Goal: Entertainment & Leisure: Consume media (video, audio)

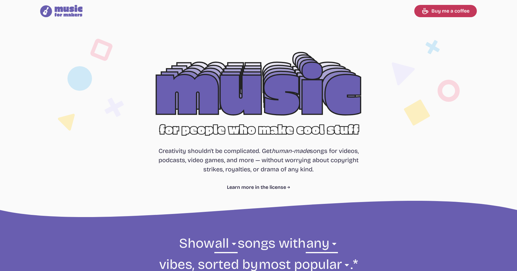
select select "most popular"
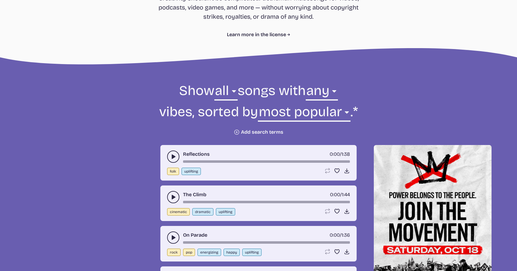
scroll to position [153, 0]
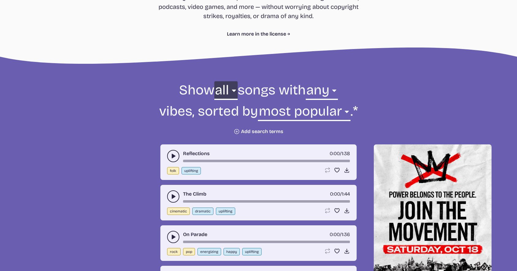
click at [223, 93] on select "all ambient cinematic electronic folk holiday jazz pop rock world" at bounding box center [225, 91] width 23 height 21
click at [324, 91] on select "any aggressive chill contemplative dark dramatic easygoing energizing happy ser…" at bounding box center [321, 91] width 32 height 21
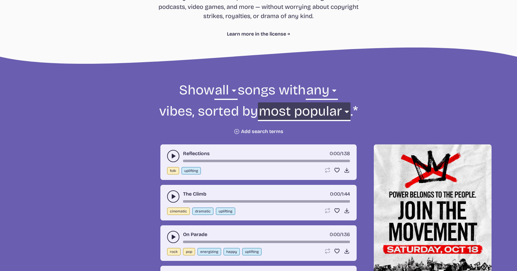
click at [263, 113] on select "newest oldest most popular least popular name" at bounding box center [304, 112] width 92 height 21
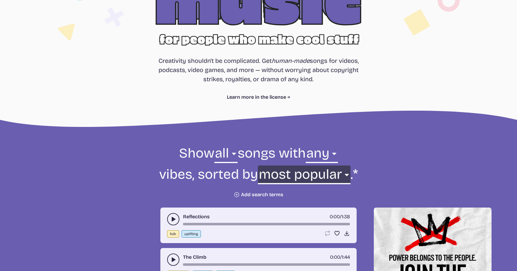
scroll to position [92, 0]
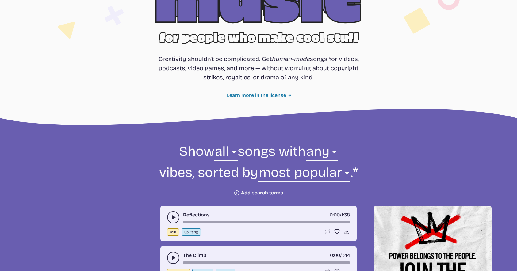
click at [252, 95] on link "Learn more in the license" at bounding box center [258, 95] width 63 height 7
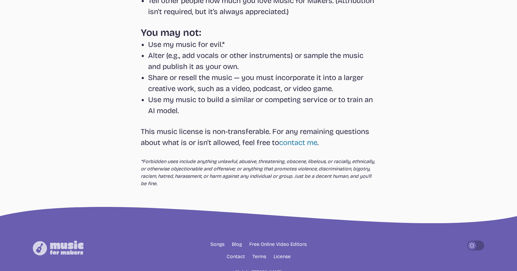
scroll to position [214, 0]
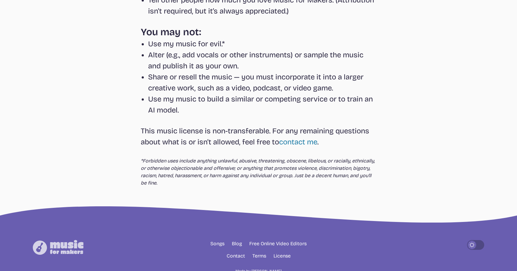
select select "most popular"
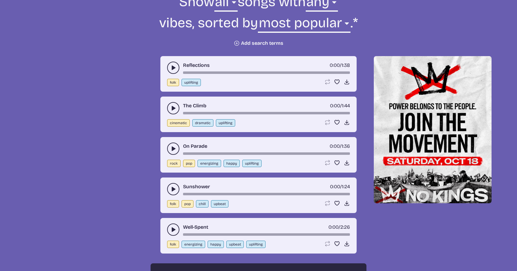
scroll to position [245, 0]
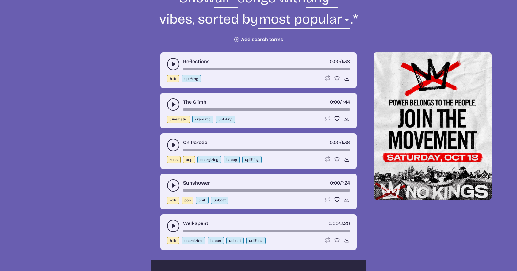
click at [173, 65] on use "play-pause toggle" at bounding box center [173, 64] width 6 height 6
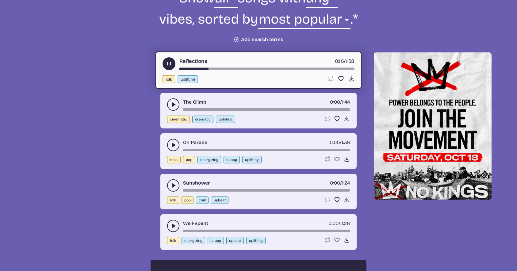
click at [173, 107] on icon "play-pause toggle" at bounding box center [173, 104] width 6 height 6
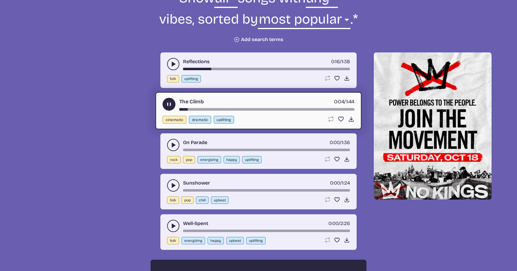
click at [173, 107] on button "play-pause toggle" at bounding box center [168, 104] width 13 height 13
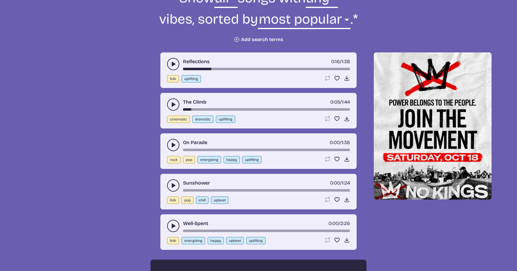
click at [173, 66] on icon "play-pause toggle" at bounding box center [173, 64] width 6 height 6
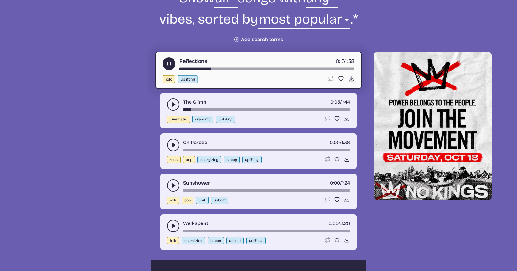
drag, startPoint x: 210, startPoint y: 69, endPoint x: 244, endPoint y: 69, distance: 33.7
click at [244, 69] on div "song-time-bar" at bounding box center [266, 69] width 175 height 2
click at [173, 145] on use "play-pause toggle" at bounding box center [173, 145] width 6 height 6
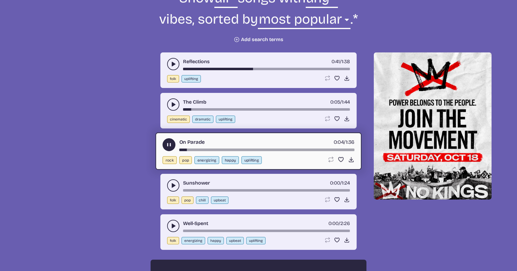
click at [172, 187] on use "play-pause toggle" at bounding box center [173, 185] width 6 height 6
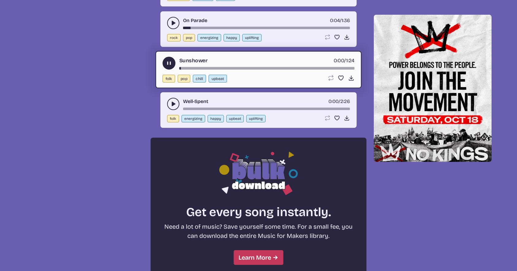
scroll to position [368, 0]
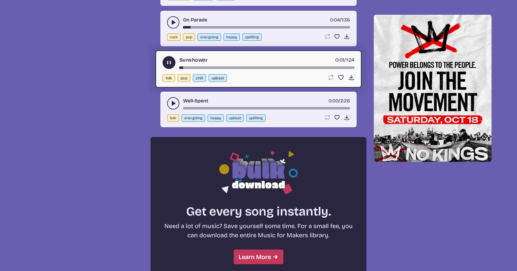
click at [172, 103] on use "play-pause toggle" at bounding box center [173, 103] width 6 height 6
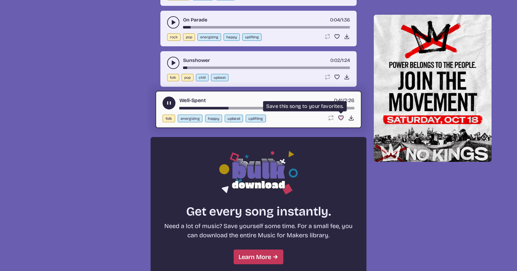
click at [342, 120] on icon "Favorite song" at bounding box center [340, 118] width 6 height 6
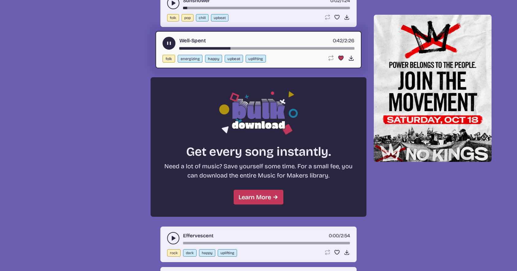
scroll to position [460, 0]
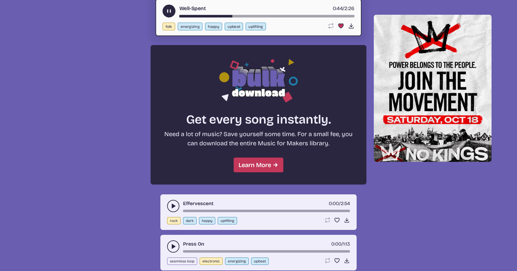
click at [172, 205] on use "play-pause toggle" at bounding box center [173, 206] width 6 height 6
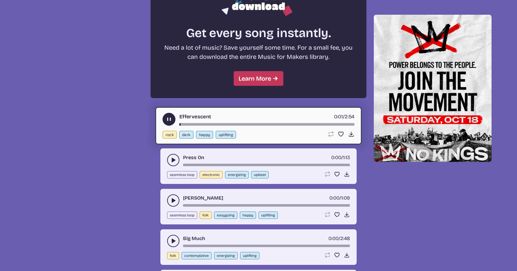
scroll to position [551, 0]
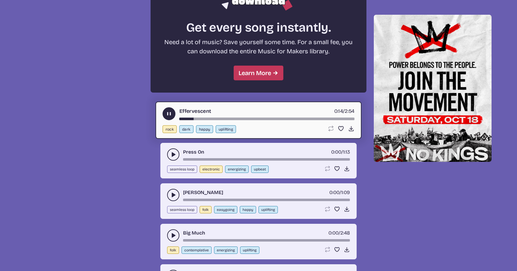
click at [248, 119] on div "song-time-bar" at bounding box center [266, 119] width 175 height 2
click at [297, 119] on div "song-time-bar" at bounding box center [266, 119] width 175 height 2
click at [172, 156] on use "play-pause toggle" at bounding box center [173, 154] width 6 height 6
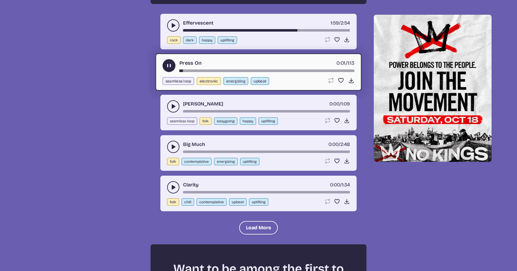
scroll to position [643, 0]
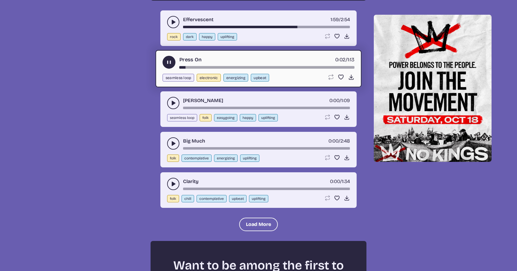
click at [174, 105] on icon "play-pause toggle" at bounding box center [173, 103] width 6 height 6
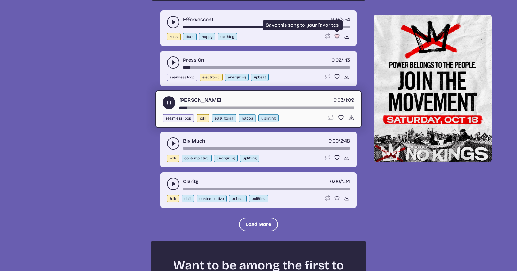
drag, startPoint x: 335, startPoint y: 33, endPoint x: 335, endPoint y: 37, distance: 4.6
click at [335, 33] on div "Effervescent 1:59 / 2:54 rock dark happy uplifting Loop song Loop this song. Fa…" at bounding box center [258, 28] width 196 height 36
click at [336, 38] on use "Favorite" at bounding box center [337, 36] width 5 height 4
click at [176, 142] on button "play-pause toggle" at bounding box center [173, 143] width 12 height 12
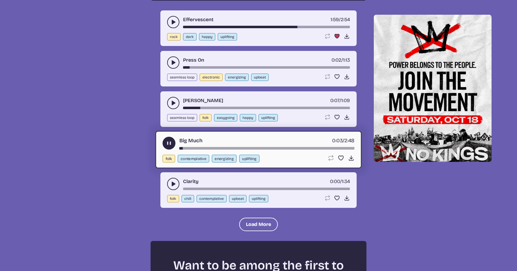
click at [226, 149] on div "song-time-bar" at bounding box center [266, 148] width 175 height 2
drag, startPoint x: 189, startPoint y: 147, endPoint x: 184, endPoint y: 147, distance: 4.6
click at [184, 147] on div "song-time-bar" at bounding box center [266, 148] width 175 height 2
click at [179, 148] on div "Big Much 0:07 / 2:48" at bounding box center [258, 143] width 192 height 13
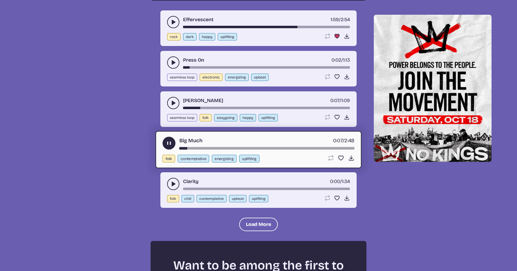
click at [179, 148] on div "Big Much 0:07 / 2:48" at bounding box center [258, 143] width 192 height 13
drag, startPoint x: 187, startPoint y: 148, endPoint x: 175, endPoint y: 146, distance: 11.8
click at [175, 146] on div "Big Much 0:08 / 2:48" at bounding box center [258, 143] width 192 height 13
click at [174, 144] on button "play-pause toggle" at bounding box center [168, 143] width 13 height 13
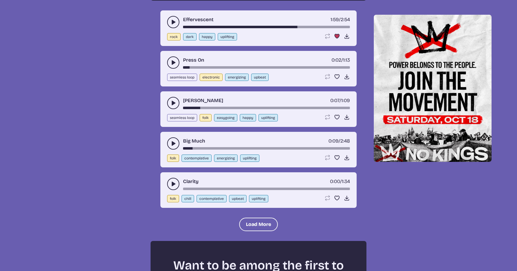
click at [184, 148] on div "song-time-bar" at bounding box center [266, 148] width 167 height 2
click at [176, 144] on button "play-pause toggle" at bounding box center [173, 143] width 12 height 12
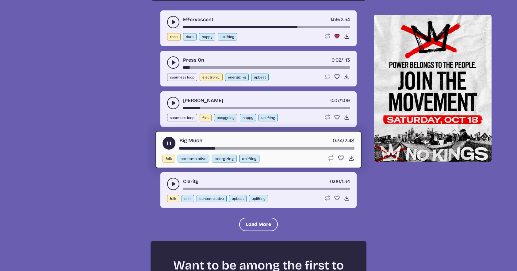
click at [176, 180] on button "play-pause toggle" at bounding box center [173, 184] width 12 height 12
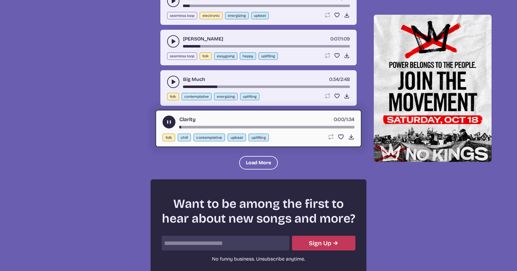
scroll to position [735, 0]
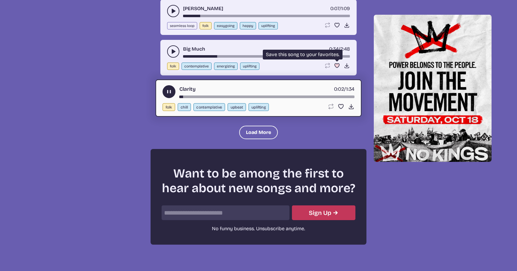
click at [335, 66] on div "Loop song Loop this song. Favorite song Save this song to your favorites. Downl…" at bounding box center [337, 66] width 26 height 6
click at [335, 66] on use "Favorite" at bounding box center [337, 66] width 5 height 4
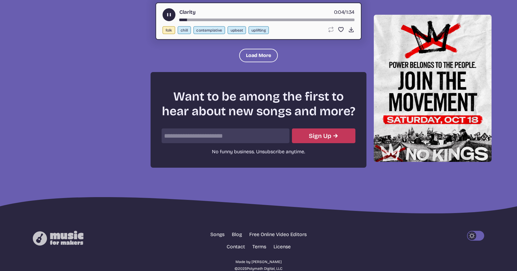
scroll to position [827, 0]
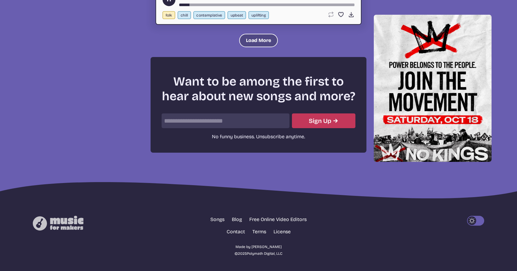
click at [267, 42] on button "Load More" at bounding box center [258, 40] width 39 height 13
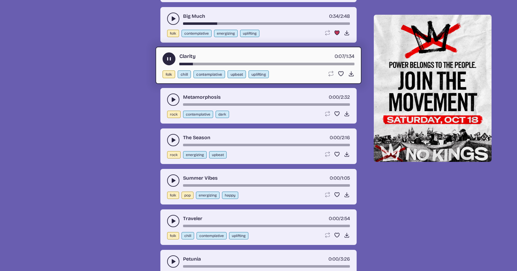
scroll to position [766, 0]
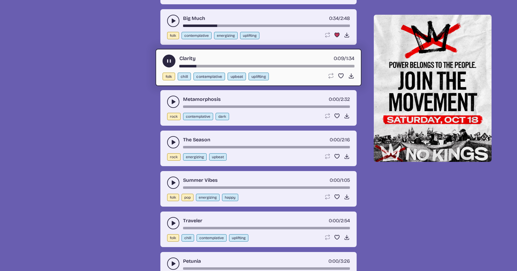
click at [175, 104] on icon "play-pause toggle" at bounding box center [173, 102] width 6 height 6
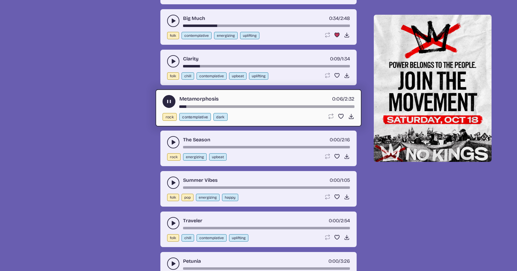
click at [173, 142] on use "play-pause toggle" at bounding box center [173, 142] width 6 height 6
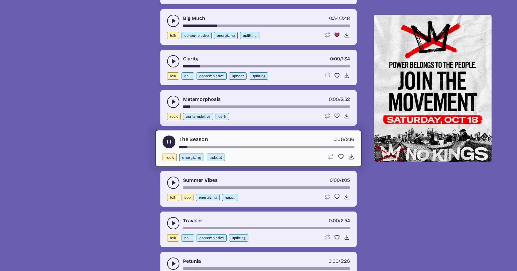
click at [175, 184] on icon "play-pause toggle" at bounding box center [173, 183] width 6 height 6
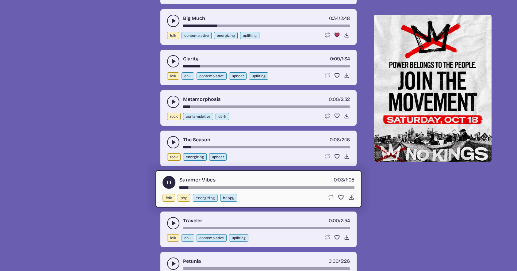
click at [173, 225] on use "play-pause toggle" at bounding box center [173, 223] width 6 height 6
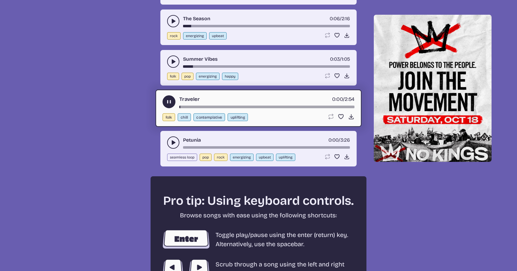
scroll to position [889, 0]
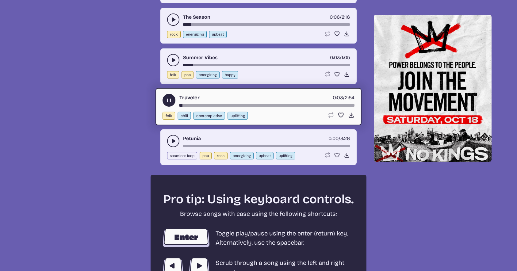
click at [176, 141] on button "play-pause toggle" at bounding box center [173, 141] width 12 height 12
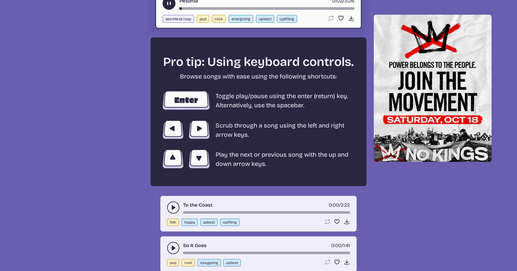
scroll to position [1042, 0]
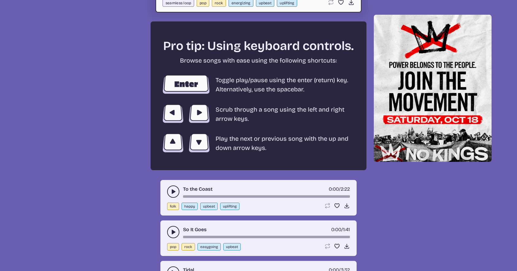
click at [176, 192] on button "play-pause toggle" at bounding box center [173, 191] width 12 height 12
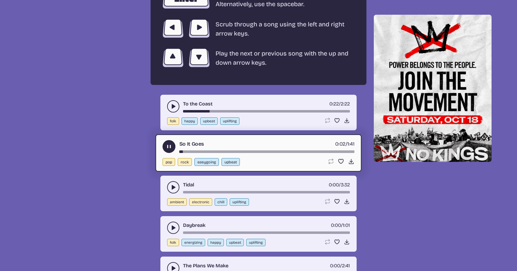
scroll to position [1164, 0]
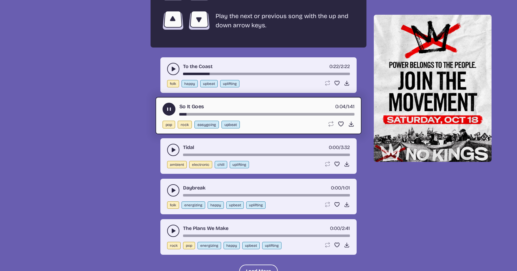
click at [170, 152] on icon "play-pause toggle" at bounding box center [173, 150] width 6 height 6
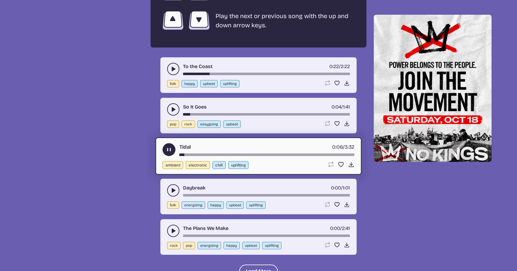
drag, startPoint x: 188, startPoint y: 154, endPoint x: 216, endPoint y: 155, distance: 27.3
click at [216, 155] on div "song-time-bar" at bounding box center [266, 154] width 175 height 2
click at [174, 190] on use "play-pause toggle" at bounding box center [173, 190] width 6 height 6
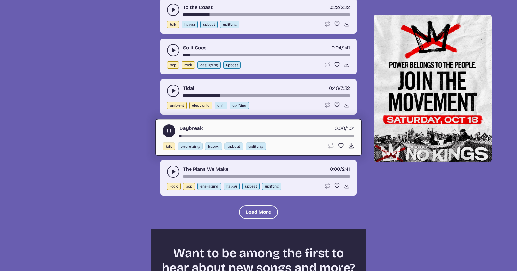
scroll to position [1256, 0]
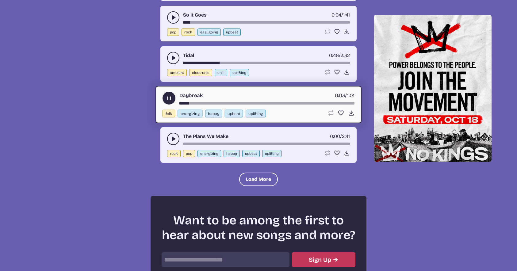
click at [172, 140] on use "play-pause toggle" at bounding box center [173, 139] width 6 height 6
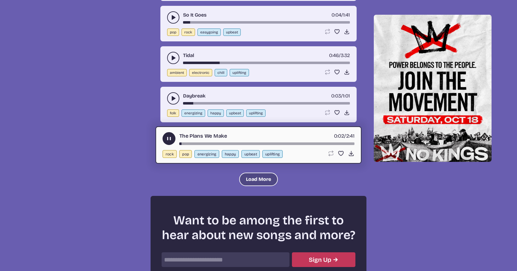
click at [249, 177] on button "Load More" at bounding box center [258, 178] width 39 height 13
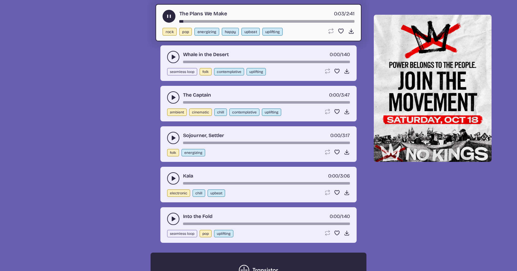
scroll to position [1379, 0]
click at [171, 57] on icon "play-pause toggle" at bounding box center [173, 57] width 6 height 6
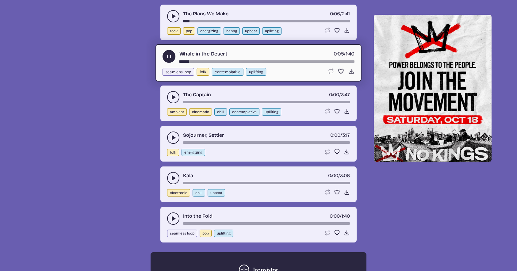
click at [176, 96] on button "play-pause toggle" at bounding box center [173, 97] width 12 height 12
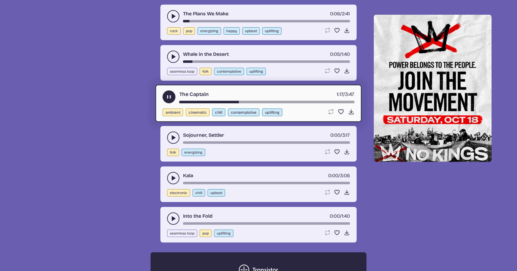
click at [176, 141] on icon "play-pause toggle" at bounding box center [173, 138] width 6 height 6
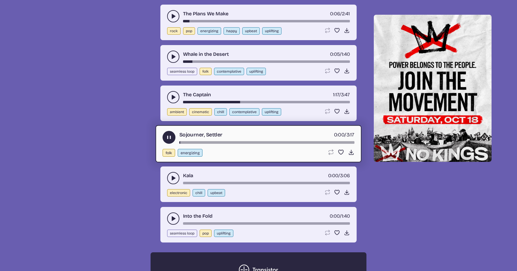
click at [333, 112] on div "Loop song Loop this song. Favorite song Save this song to your favorites. Downl…" at bounding box center [337, 111] width 26 height 6
click at [334, 112] on icon "Favorite song" at bounding box center [337, 111] width 6 height 6
drag, startPoint x: 218, startPoint y: 142, endPoint x: 267, endPoint y: 142, distance: 49.6
click at [267, 142] on div "song-time-bar" at bounding box center [266, 142] width 175 height 2
drag, startPoint x: 269, startPoint y: 142, endPoint x: 315, endPoint y: 142, distance: 46.0
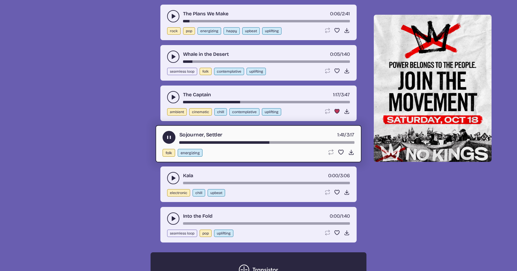
click at [315, 142] on div "song-time-bar" at bounding box center [266, 142] width 175 height 2
drag, startPoint x: 315, startPoint y: 142, endPoint x: 334, endPoint y: 142, distance: 19.0
click at [334, 142] on div "song-time-bar" at bounding box center [266, 142] width 175 height 2
click at [176, 176] on button "play-pause toggle" at bounding box center [173, 178] width 12 height 12
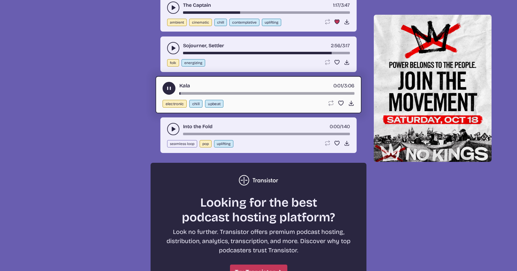
scroll to position [1471, 0]
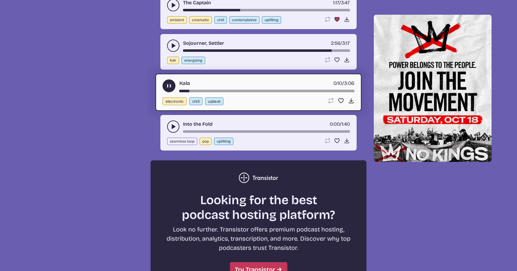
click at [172, 129] on icon "play-pause toggle" at bounding box center [173, 126] width 6 height 6
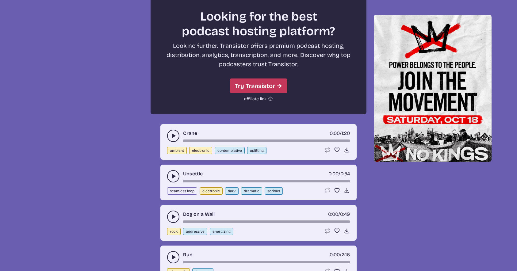
scroll to position [1654, 0]
click at [176, 136] on icon "play-pause toggle" at bounding box center [173, 135] width 6 height 6
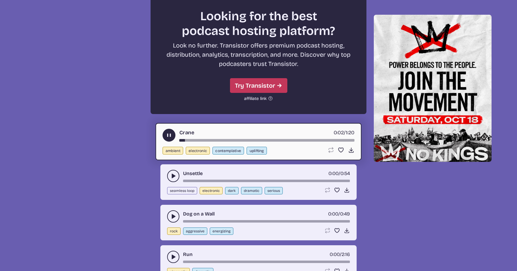
drag, startPoint x: 184, startPoint y: 141, endPoint x: 243, endPoint y: 141, distance: 59.1
click at [243, 141] on div "song-time-bar" at bounding box center [266, 140] width 175 height 2
click at [207, 140] on div "song-time-bar" at bounding box center [266, 140] width 175 height 2
click at [175, 173] on icon "play-pause toggle" at bounding box center [173, 176] width 6 height 6
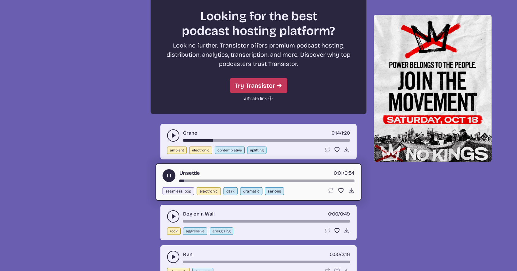
click at [187, 179] on div "Unsettle 0:01 / 0:54" at bounding box center [258, 175] width 192 height 13
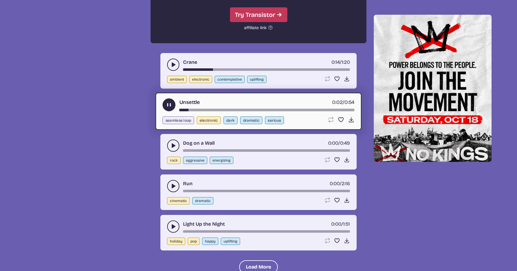
scroll to position [1746, 0]
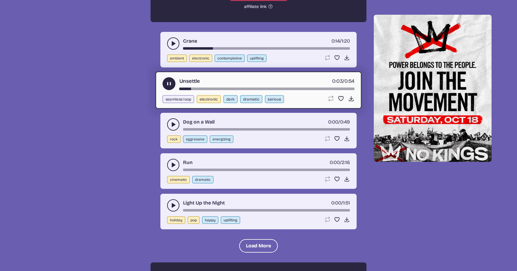
click at [173, 129] on button "play-pause toggle" at bounding box center [173, 124] width 12 height 12
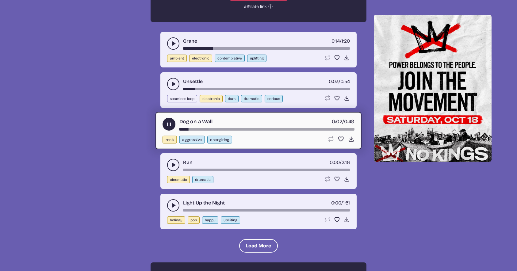
click at [175, 166] on icon "play-pause toggle" at bounding box center [173, 165] width 6 height 6
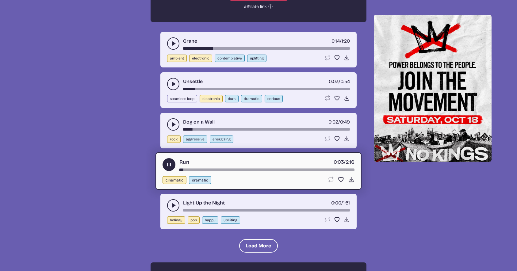
click at [176, 207] on icon "play-pause toggle" at bounding box center [173, 205] width 6 height 6
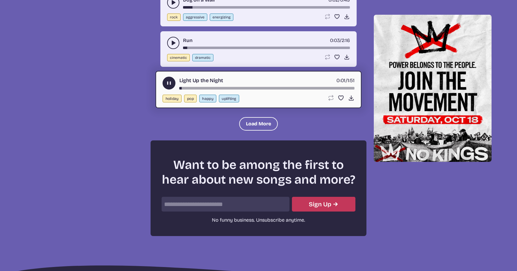
scroll to position [1869, 0]
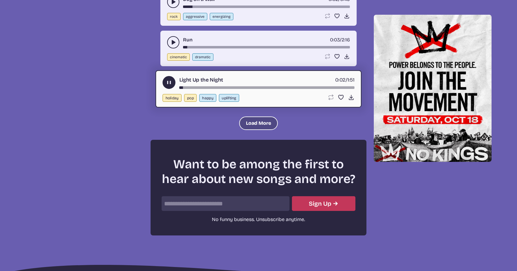
click at [256, 124] on button "Load More" at bounding box center [258, 122] width 39 height 13
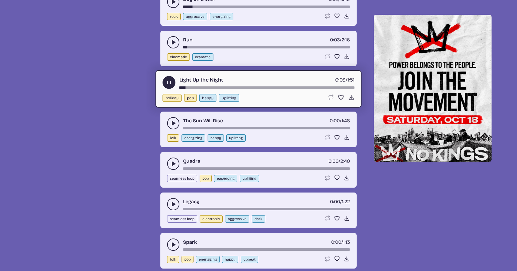
click at [172, 125] on use "play-pause toggle" at bounding box center [173, 123] width 6 height 6
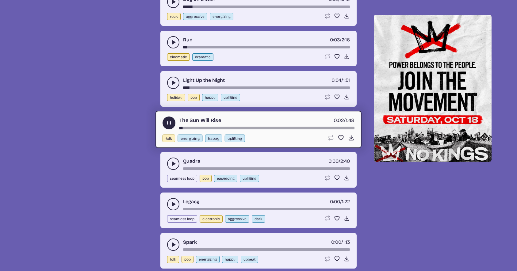
click at [172, 165] on use "play-pause toggle" at bounding box center [173, 164] width 6 height 6
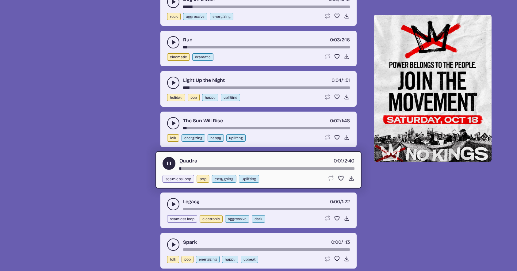
click at [173, 205] on use "play-pause toggle" at bounding box center [173, 204] width 6 height 6
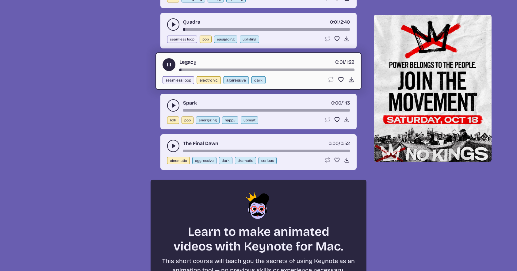
scroll to position [2022, 0]
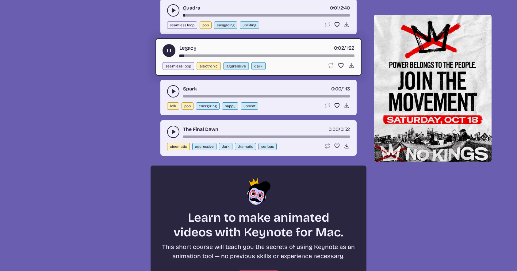
click at [171, 94] on icon "play-pause toggle" at bounding box center [173, 91] width 6 height 6
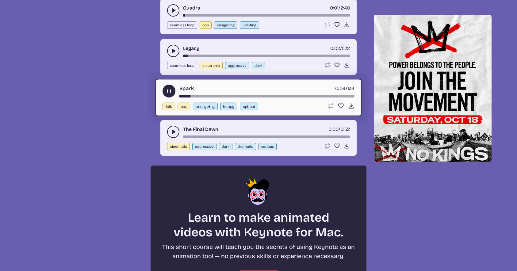
click at [173, 136] on button "play-pause toggle" at bounding box center [173, 132] width 12 height 12
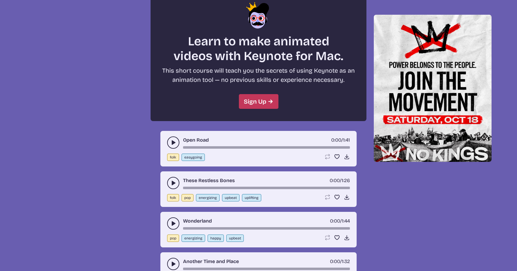
scroll to position [2206, 0]
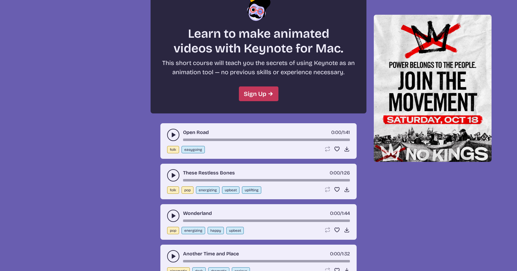
click at [172, 136] on use "play-pause toggle" at bounding box center [173, 135] width 6 height 6
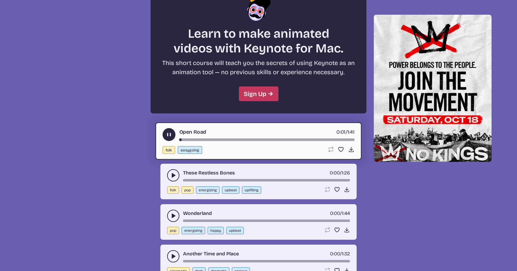
click at [171, 173] on icon "play-pause toggle" at bounding box center [173, 175] width 6 height 6
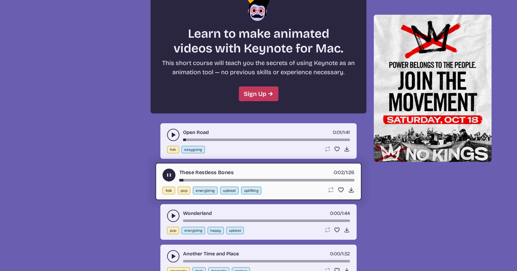
click at [177, 214] on button "play-pause toggle" at bounding box center [173, 216] width 12 height 12
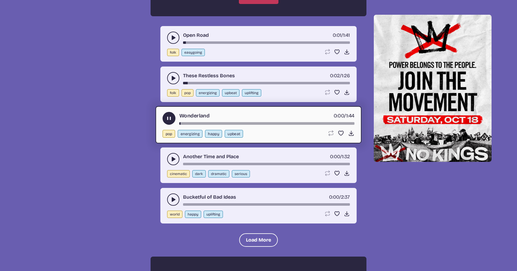
scroll to position [2328, 0]
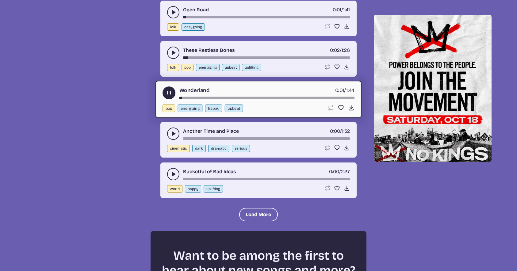
click at [170, 135] on icon "play-pause toggle" at bounding box center [173, 134] width 6 height 6
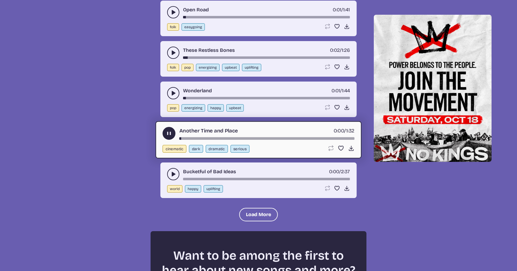
click at [170, 171] on button "play-pause toggle" at bounding box center [173, 174] width 12 height 12
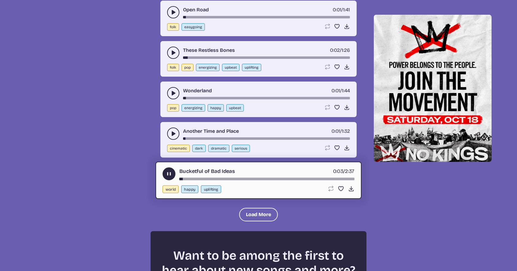
click at [168, 175] on use "play-pause toggle" at bounding box center [169, 173] width 6 height 6
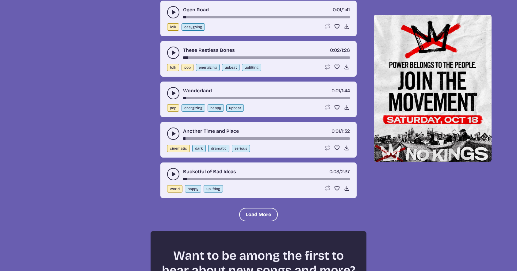
click at [171, 152] on button "cinematic" at bounding box center [178, 148] width 23 height 7
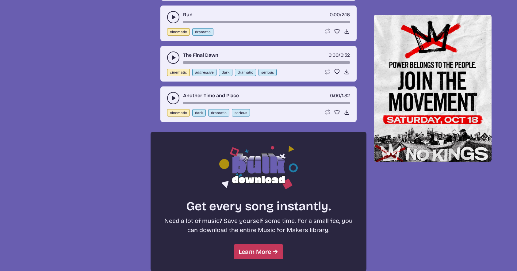
scroll to position [128, 0]
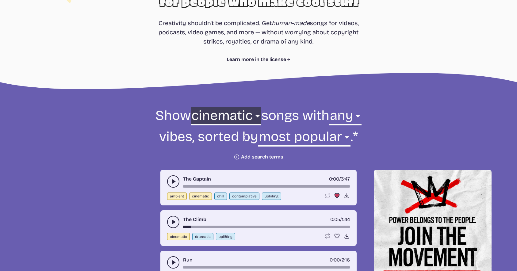
click at [249, 119] on select "all ambient cinematic electronic folk holiday jazz pop rock world" at bounding box center [226, 117] width 70 height 21
click at [212, 107] on select "all ambient cinematic electronic folk holiday jazz pop rock world" at bounding box center [226, 117] width 70 height 21
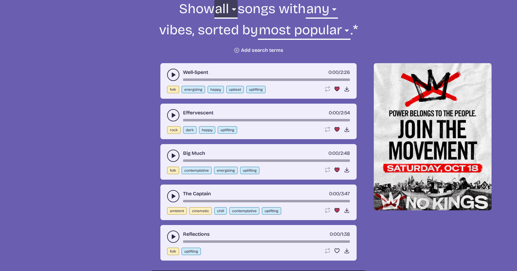
scroll to position [250, 0]
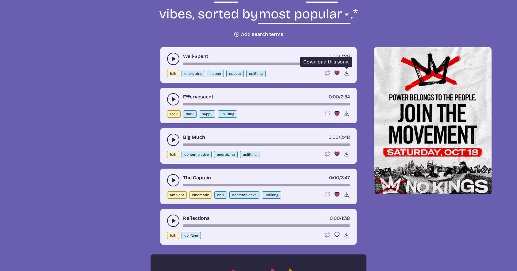
click at [346, 73] on use at bounding box center [346, 73] width 6 height 6
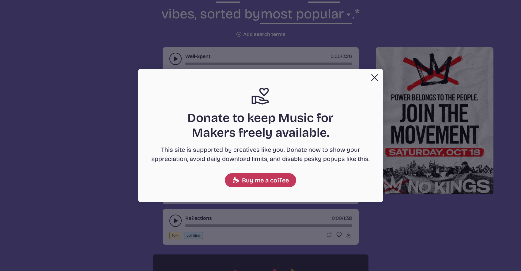
click at [372, 76] on button "Close" at bounding box center [375, 77] width 12 height 12
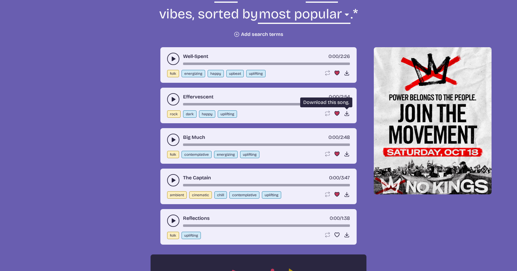
click at [346, 115] on icon "Download song" at bounding box center [346, 113] width 6 height 6
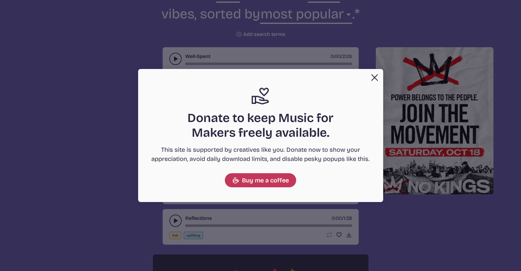
click at [374, 75] on button "Close" at bounding box center [375, 77] width 12 height 12
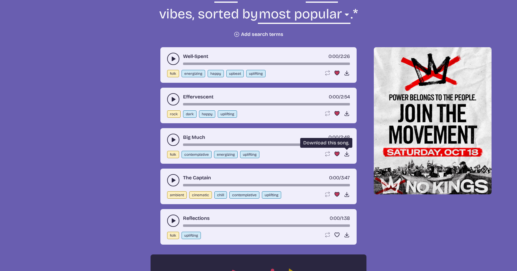
click at [346, 152] on icon "Download song" at bounding box center [346, 154] width 6 height 6
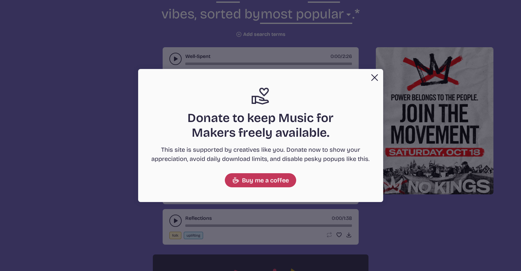
click at [372, 78] on button "Close" at bounding box center [375, 77] width 12 height 12
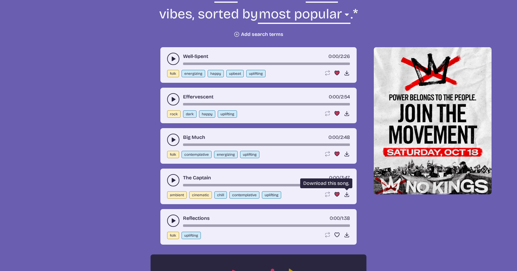
click at [345, 192] on icon "Download song" at bounding box center [346, 194] width 6 height 6
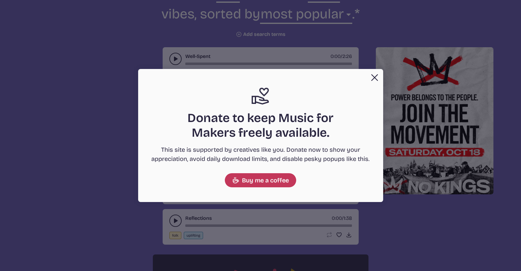
click at [346, 76] on div "Close Support icon Donate to keep Music for Makers freely available. This site …" at bounding box center [260, 135] width 245 height 133
click at [376, 79] on button "Close" at bounding box center [375, 77] width 12 height 12
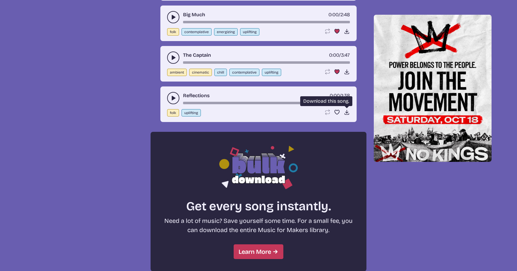
click at [346, 111] on icon "Download song" at bounding box center [346, 112] width 6 height 6
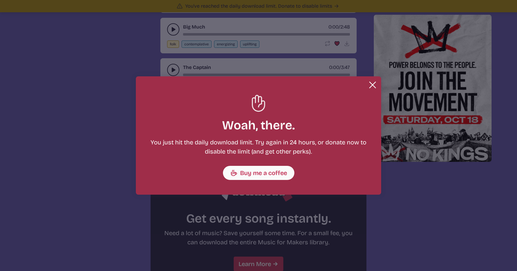
scroll to position [385, 0]
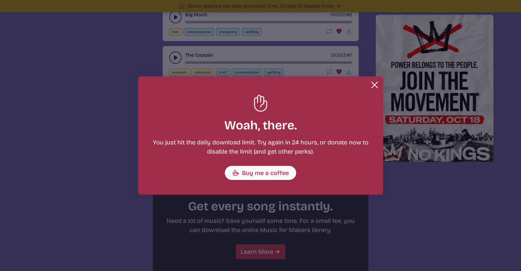
click at [374, 85] on button "Close" at bounding box center [375, 85] width 12 height 12
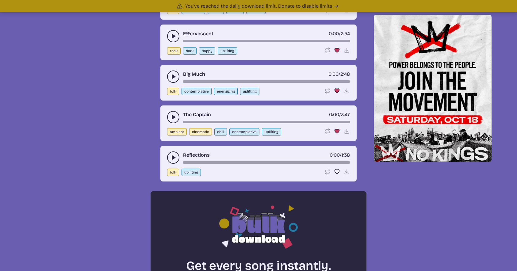
scroll to position [324, 0]
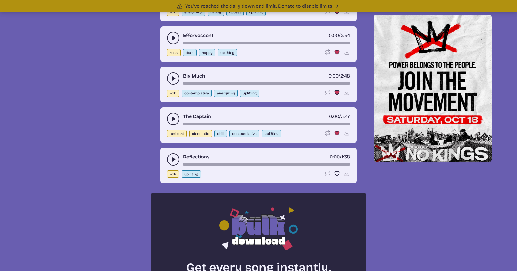
click at [195, 135] on button "cinematic" at bounding box center [200, 133] width 23 height 7
select select "cinematic"
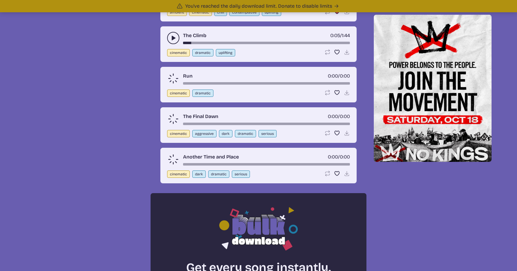
scroll to position [232, 0]
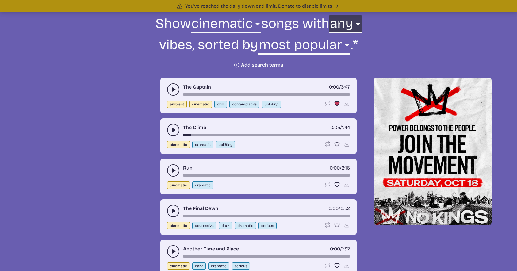
click at [342, 28] on select "any aggressive chill contemplative dark dramatic easygoing energizing happy ser…" at bounding box center [345, 25] width 32 height 21
select select "uplifting"
click at [329, 15] on select "any aggressive chill contemplative dark dramatic easygoing energizing happy ser…" at bounding box center [345, 25] width 32 height 21
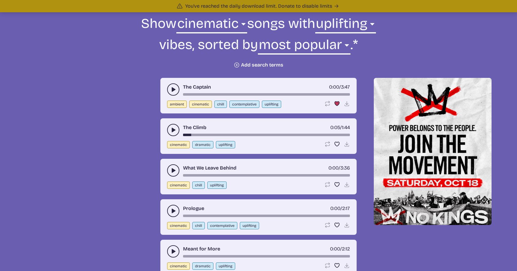
click at [173, 129] on use "play-pause toggle" at bounding box center [173, 130] width 6 height 6
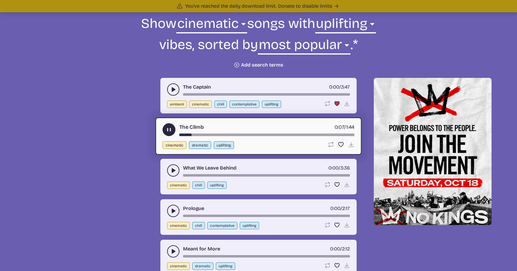
click at [174, 171] on use "play-pause toggle" at bounding box center [173, 170] width 6 height 6
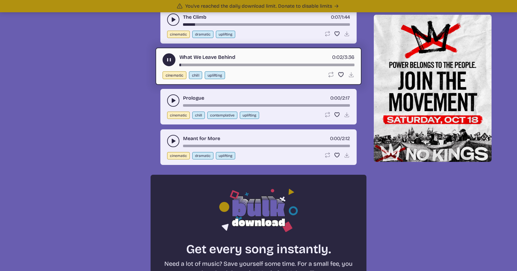
scroll to position [354, 0]
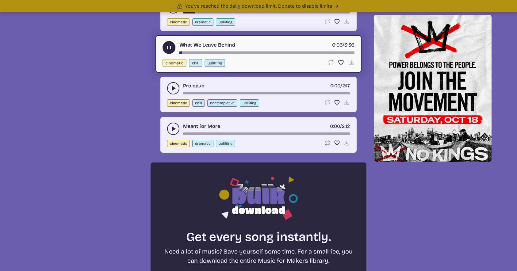
click at [174, 89] on icon "play-pause toggle" at bounding box center [173, 88] width 6 height 6
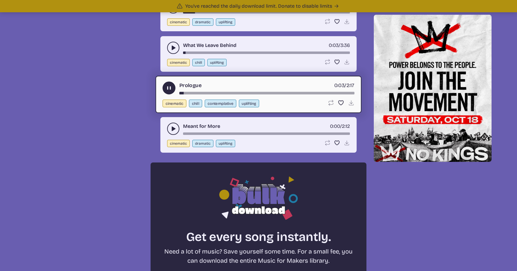
drag, startPoint x: 192, startPoint y: 93, endPoint x: 216, endPoint y: 94, distance: 23.9
click at [216, 94] on div "song-time-bar" at bounding box center [266, 93] width 175 height 2
click at [176, 127] on button "play-pause toggle" at bounding box center [173, 129] width 12 height 12
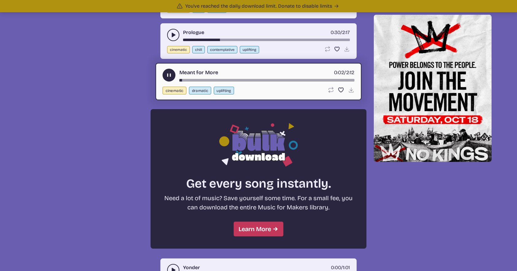
scroll to position [385, 0]
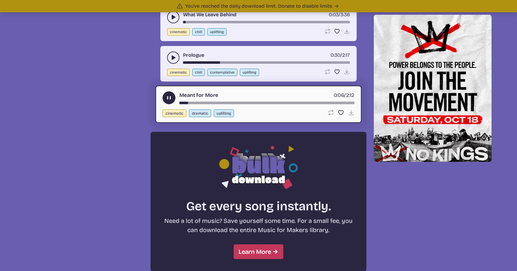
click at [218, 104] on div "song-time-bar" at bounding box center [266, 103] width 175 height 2
click at [238, 103] on div "song-time-bar" at bounding box center [266, 103] width 175 height 2
click at [264, 103] on div "song-time-bar" at bounding box center [266, 103] width 175 height 2
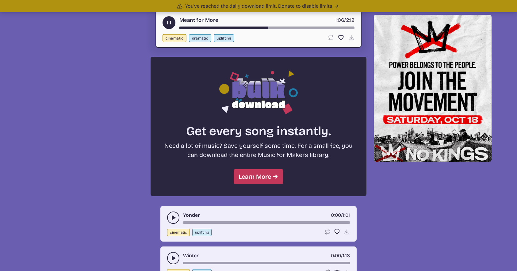
scroll to position [446, 0]
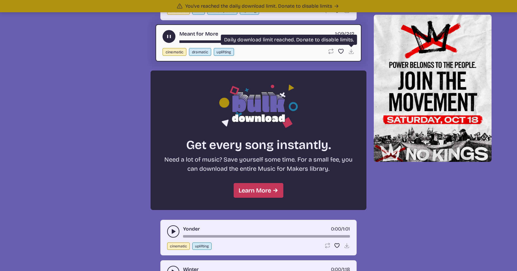
click at [350, 52] on icon "Download disabled" at bounding box center [351, 51] width 6 height 6
click at [338, 51] on use "Favorite" at bounding box center [340, 51] width 5 height 4
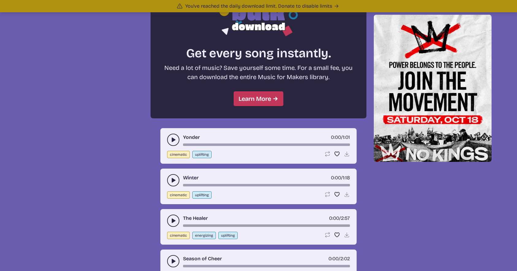
scroll to position [538, 0]
click at [176, 137] on button "play-pause toggle" at bounding box center [173, 139] width 12 height 12
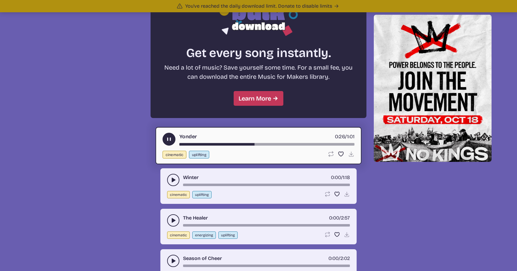
click at [279, 145] on div "song-time-bar" at bounding box center [266, 144] width 175 height 2
click at [293, 145] on div "song-time-bar" at bounding box center [266, 144] width 175 height 2
click at [319, 145] on div "song-time-bar" at bounding box center [266, 144] width 175 height 2
click at [340, 146] on div "Yonder 0:50 / 1:01 cinematic uplifting Loop song Loop this song. Favorite song …" at bounding box center [258, 145] width 206 height 37
click at [341, 144] on div "song-time-bar" at bounding box center [266, 144] width 175 height 2
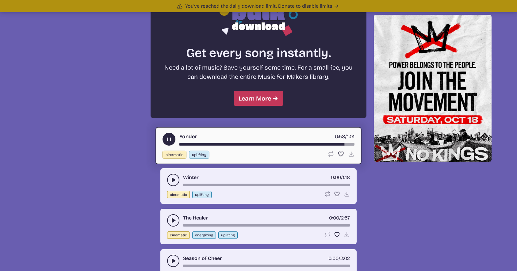
click at [175, 179] on icon "play-pause toggle" at bounding box center [173, 180] width 6 height 6
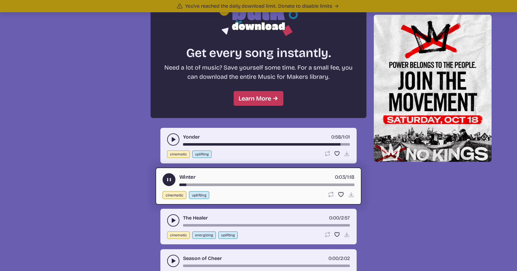
click at [226, 184] on div "song-time-bar" at bounding box center [266, 185] width 175 height 2
click at [173, 218] on icon "play-pause toggle" at bounding box center [173, 220] width 6 height 6
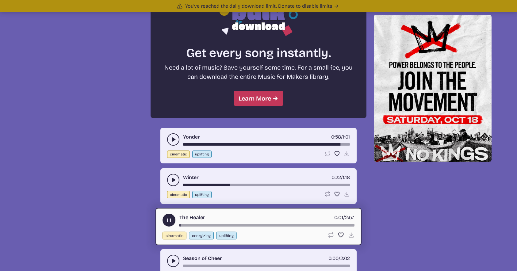
click at [214, 225] on div "song-time-bar" at bounding box center [266, 225] width 175 height 2
click at [236, 224] on div "song-time-bar" at bounding box center [266, 225] width 175 height 2
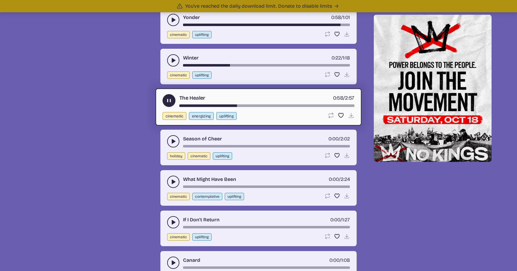
scroll to position [661, 0]
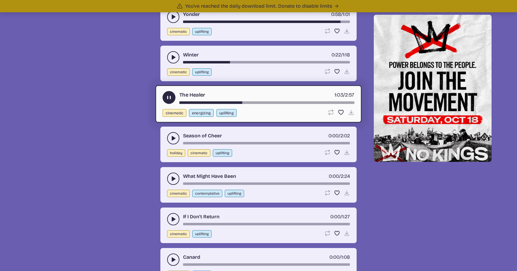
click at [186, 103] on div "song-time-bar" at bounding box center [266, 102] width 175 height 2
click at [200, 102] on div "song-time-bar" at bounding box center [266, 102] width 175 height 2
click at [217, 102] on div "song-time-bar" at bounding box center [266, 102] width 175 height 2
click at [240, 102] on div "song-time-bar" at bounding box center [266, 102] width 175 height 2
click at [264, 102] on div "song-time-bar" at bounding box center [266, 102] width 175 height 2
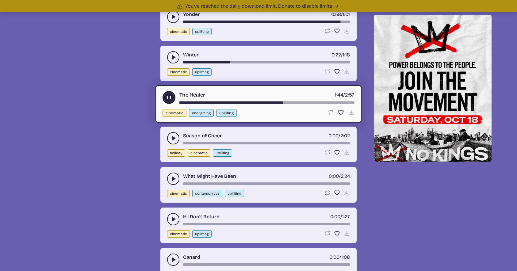
click at [321, 102] on div "song-time-bar" at bounding box center [266, 102] width 175 height 2
click at [339, 103] on div "song-time-bar" at bounding box center [266, 102] width 175 height 2
click at [175, 139] on icon "play-pause toggle" at bounding box center [173, 138] width 6 height 6
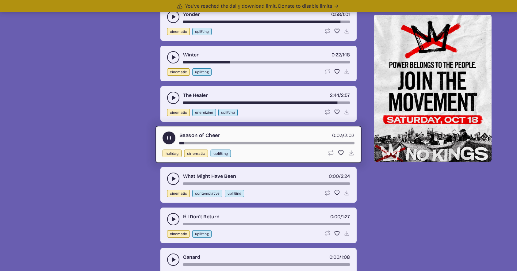
click at [172, 181] on icon "play-pause toggle" at bounding box center [173, 179] width 6 height 6
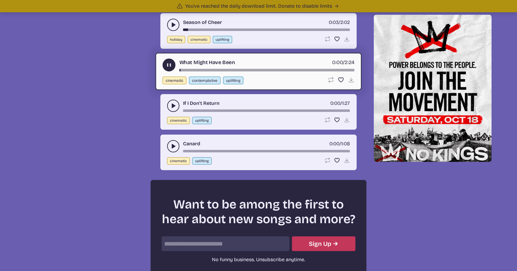
scroll to position [783, 0]
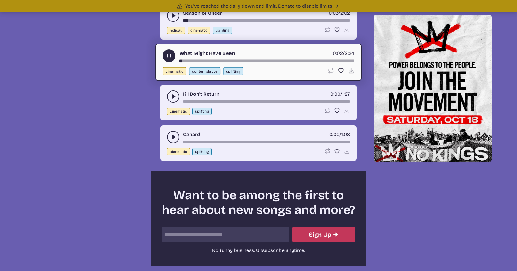
click at [172, 94] on use "play-pause toggle" at bounding box center [173, 96] width 6 height 6
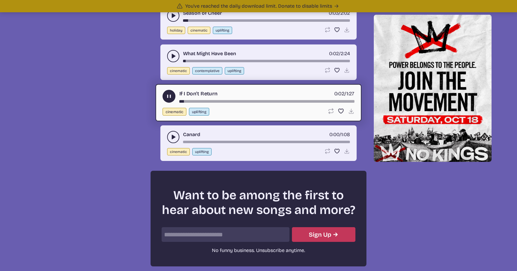
click at [173, 139] on icon "play-pause toggle" at bounding box center [173, 137] width 6 height 6
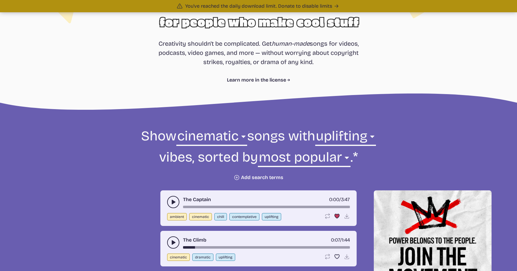
scroll to position [153, 0]
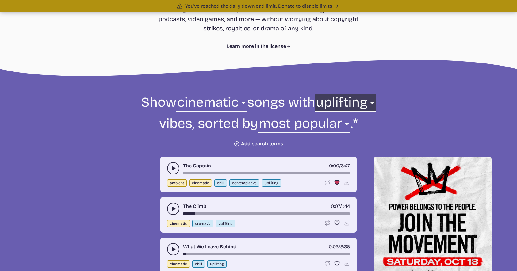
click at [340, 105] on select "any aggressive chill contemplative dark dramatic easygoing energizing happy ser…" at bounding box center [345, 103] width 61 height 21
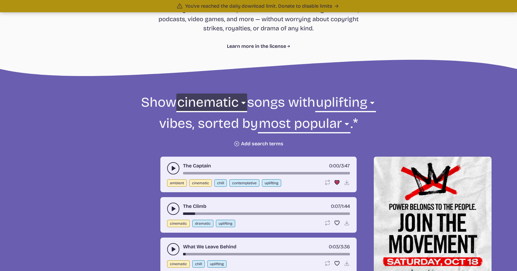
click at [225, 109] on select "all ambient cinematic electronic folk holiday jazz pop rock world" at bounding box center [211, 103] width 70 height 21
select select "all"
click at [198, 93] on select "all ambient cinematic electronic folk holiday jazz pop rock world" at bounding box center [211, 103] width 70 height 21
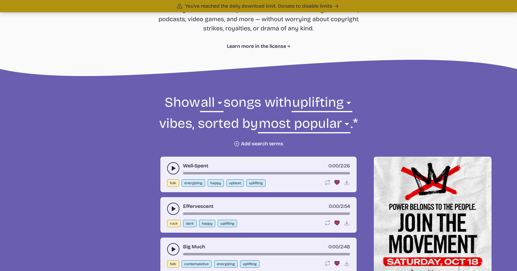
click at [175, 166] on icon "play-pause toggle" at bounding box center [173, 168] width 6 height 6
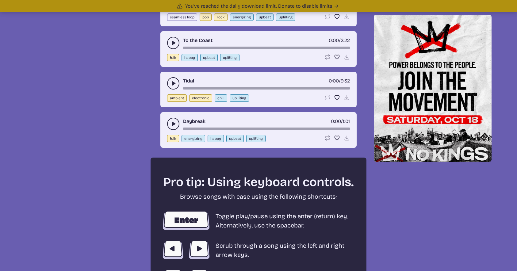
scroll to position [919, 0]
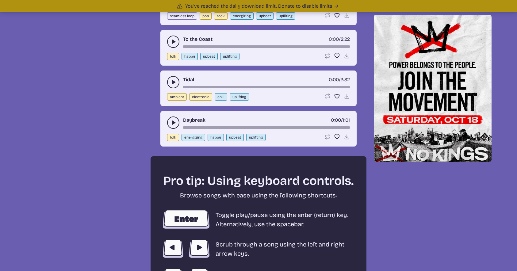
click at [170, 123] on button "play-pause toggle" at bounding box center [173, 122] width 12 height 12
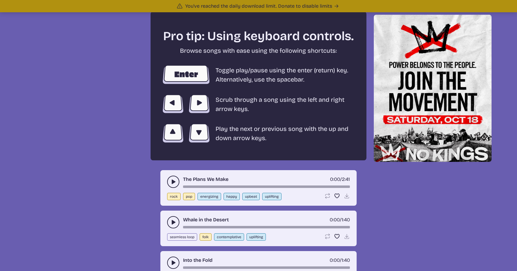
scroll to position [1103, 0]
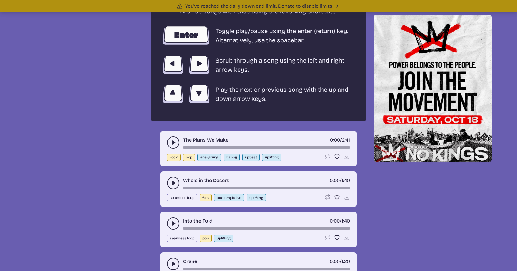
click at [175, 143] on icon "play-pause toggle" at bounding box center [173, 142] width 6 height 6
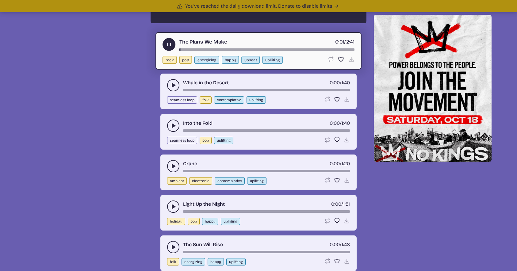
scroll to position [1226, 0]
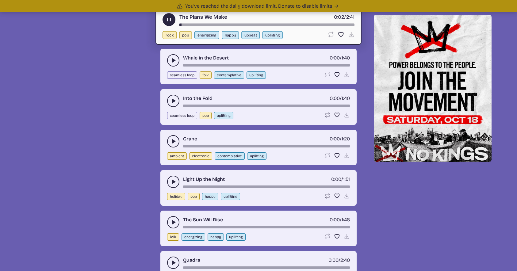
click at [171, 104] on icon "play-pause toggle" at bounding box center [173, 101] width 6 height 6
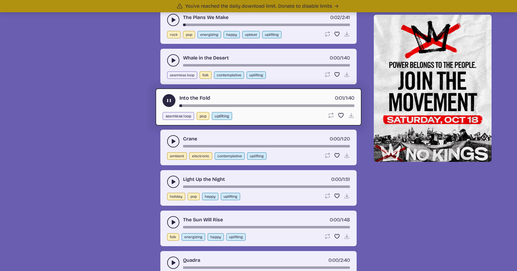
click at [172, 142] on use "play-pause toggle" at bounding box center [173, 141] width 6 height 6
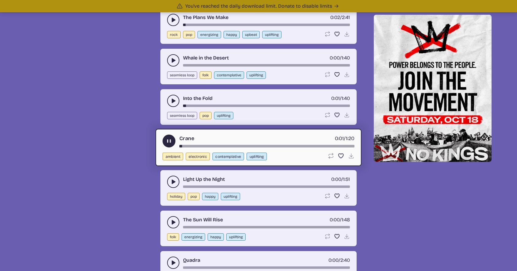
click at [174, 183] on icon "play-pause toggle" at bounding box center [173, 182] width 6 height 6
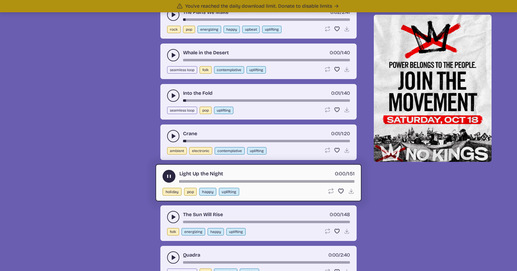
scroll to position [1440, 0]
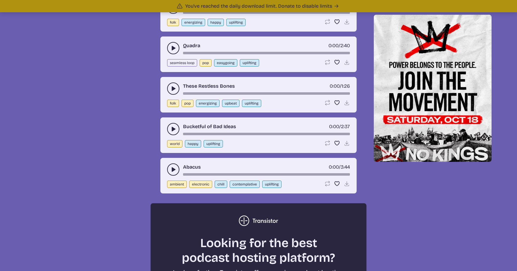
click at [176, 171] on button "play-pause toggle" at bounding box center [173, 169] width 12 height 12
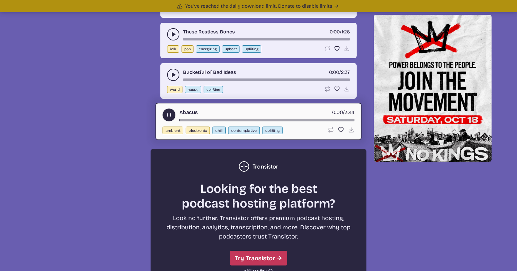
scroll to position [1624, 0]
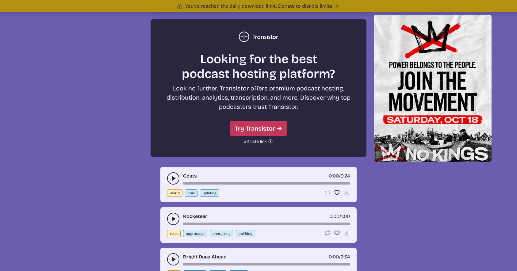
click at [174, 180] on icon "play-pause toggle" at bounding box center [173, 178] width 6 height 6
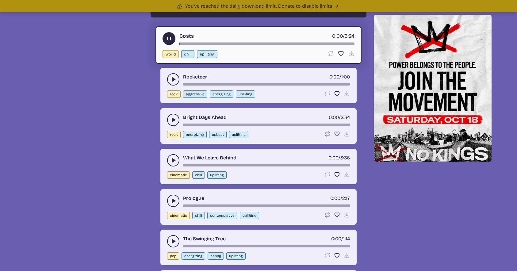
scroll to position [1777, 0]
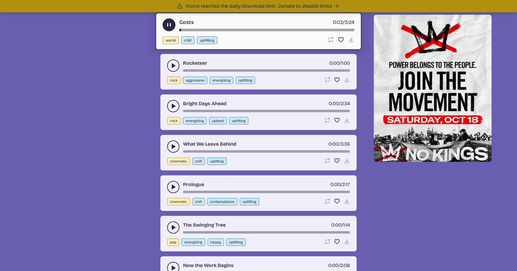
click at [172, 108] on use "play-pause toggle" at bounding box center [173, 106] width 6 height 6
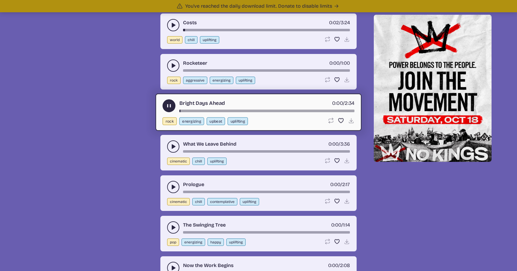
click at [171, 65] on icon "play-pause toggle" at bounding box center [173, 66] width 6 height 6
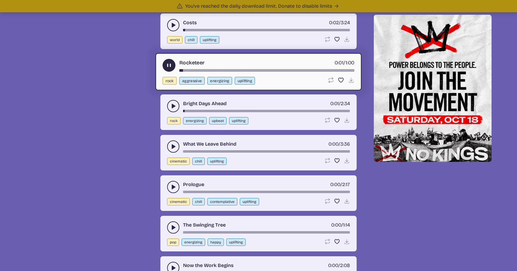
click at [175, 145] on icon "play-pause toggle" at bounding box center [173, 146] width 6 height 6
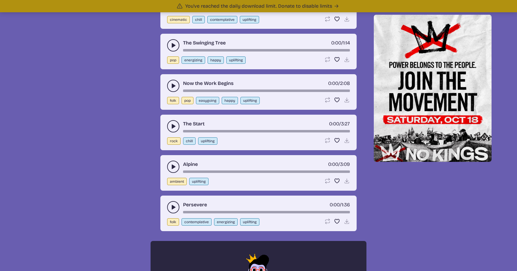
scroll to position [1961, 0]
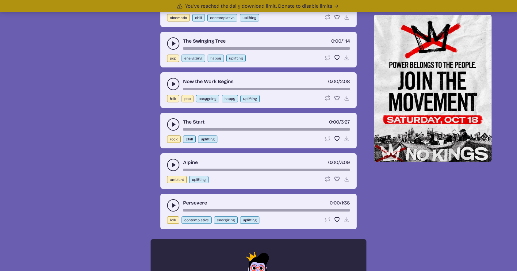
click at [172, 83] on use "play-pause toggle" at bounding box center [173, 84] width 6 height 6
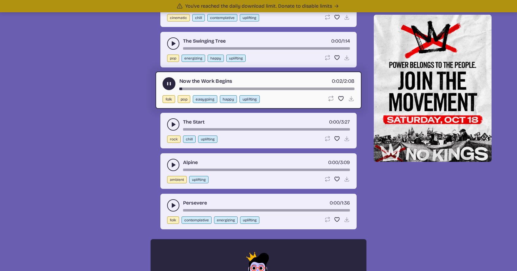
click at [171, 202] on button "play-pause toggle" at bounding box center [173, 205] width 12 height 12
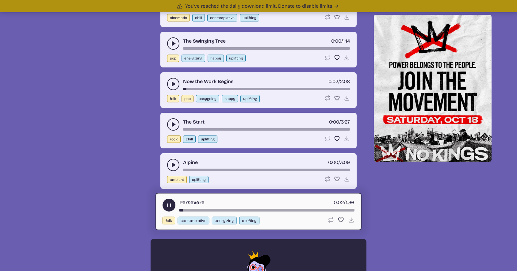
click at [168, 202] on icon "play-pause toggle" at bounding box center [169, 205] width 6 height 6
